Goal: Task Accomplishment & Management: Manage account settings

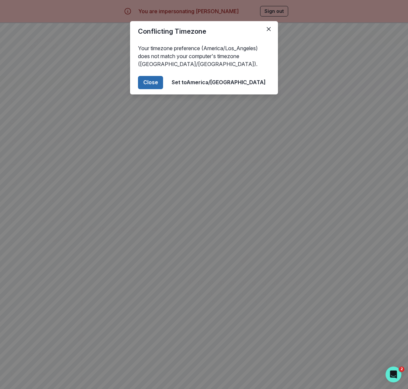
click at [163, 82] on button "Close" at bounding box center [150, 82] width 25 height 13
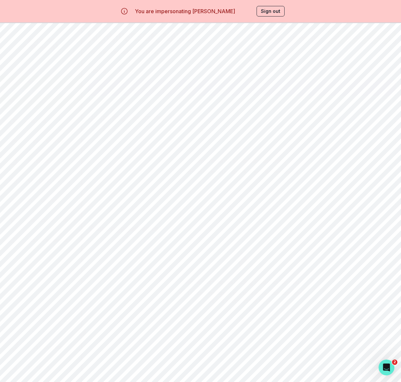
click at [47, 100] on p "Students" at bounding box center [39, 101] width 22 height 5
click at [32, 82] on p "Home" at bounding box center [33, 82] width 11 height 5
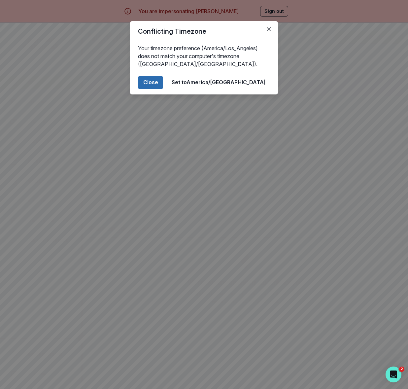
click at [163, 77] on button "Close" at bounding box center [150, 82] width 25 height 13
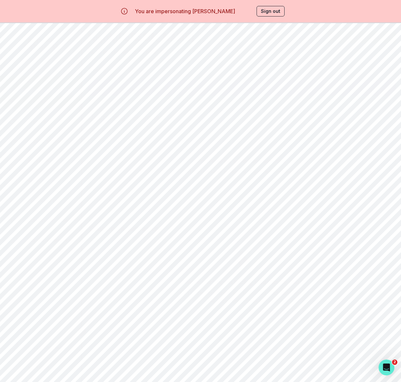
click at [44, 103] on p "Students" at bounding box center [39, 101] width 22 height 5
click at [275, 11] on button "Sign out" at bounding box center [271, 11] width 28 height 11
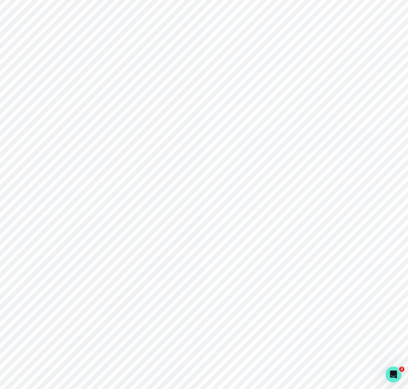
drag, startPoint x: 305, startPoint y: 127, endPoint x: 303, endPoint y: 131, distance: 4.3
click at [305, 127] on div "Sign in with Google OR Email address Password Forgot your password? Sign in By …" at bounding box center [306, 194] width 204 height 389
click at [299, 139] on p "Sign in with Google" at bounding box center [311, 141] width 48 height 8
